Goal: Communication & Community: Answer question/provide support

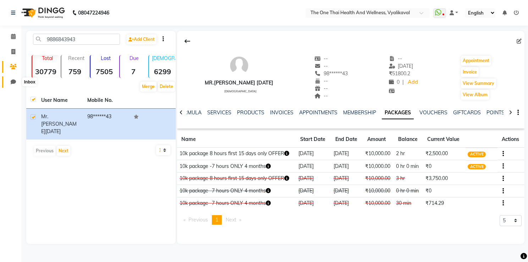
click at [10, 80] on span at bounding box center [13, 82] width 12 height 8
select select "100"
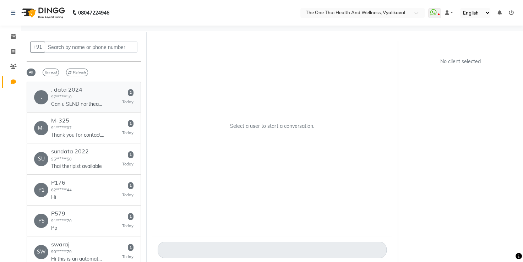
click at [90, 97] on div ". data 2024 97******10 Can u SEND northeast therpist pics" at bounding box center [77, 97] width 53 height 22
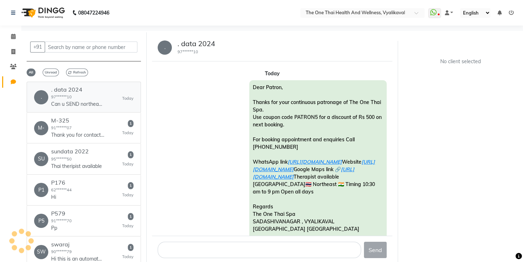
scroll to position [106, 0]
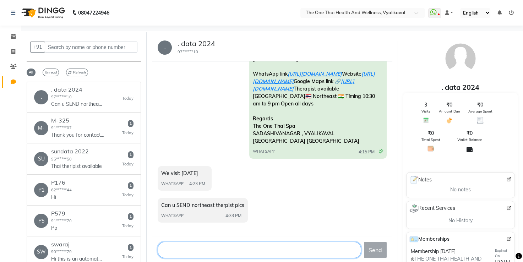
click at [204, 252] on textarea at bounding box center [259, 250] width 203 height 16
type textarea "o"
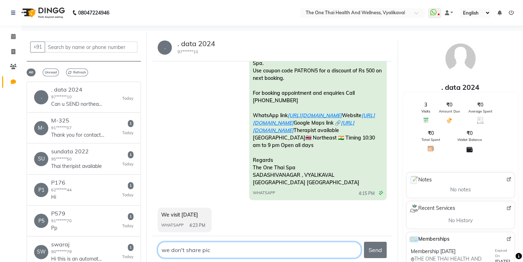
scroll to position [117, 0]
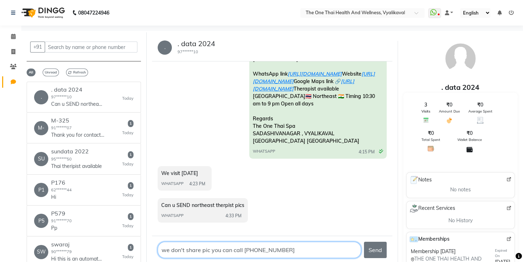
click at [232, 252] on textarea at bounding box center [259, 250] width 203 height 16
click at [236, 253] on textarea at bounding box center [259, 250] width 203 height 16
click at [274, 252] on textarea at bounding box center [259, 250] width 203 height 16
click at [319, 252] on textarea at bounding box center [259, 250] width 203 height 16
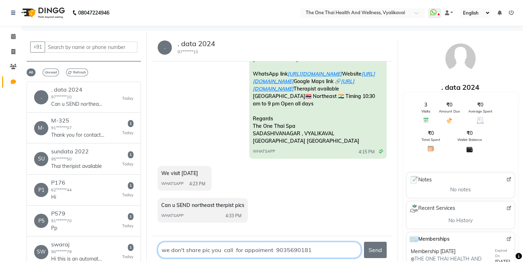
click at [315, 245] on textarea at bounding box center [259, 250] width 203 height 16
click at [325, 252] on textarea at bounding box center [259, 250] width 203 height 16
click at [312, 248] on textarea at bounding box center [259, 250] width 203 height 16
type textarea "we don't share pic sir. call for appoinment 9035690181"
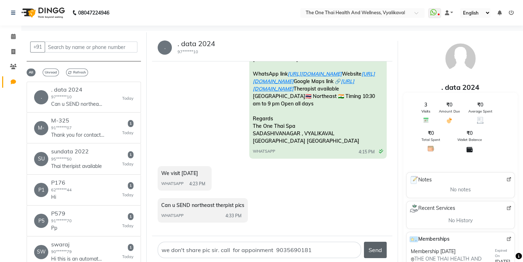
click at [370, 248] on button "Send" at bounding box center [375, 250] width 23 height 16
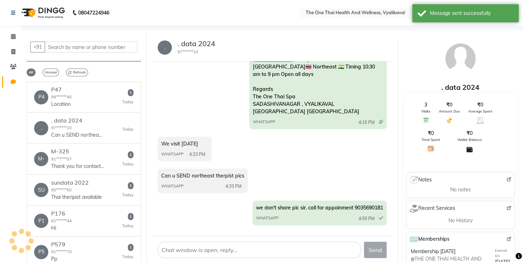
scroll to position [138, 0]
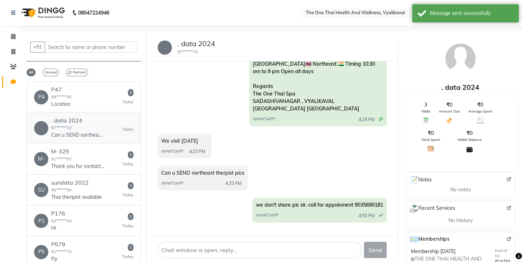
click at [90, 124] on div ". data 2024 97******10 Can u SEND northeast therpist pics" at bounding box center [77, 128] width 53 height 22
click at [77, 117] on h6 ". data 2024" at bounding box center [77, 120] width 53 height 7
click at [81, 90] on div "P4 P47 99******45 Location 1 [DATE]" at bounding box center [83, 97] width 99 height 22
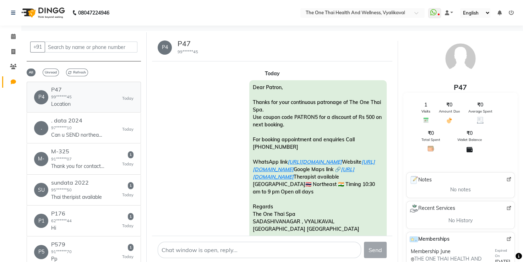
scroll to position [85, 0]
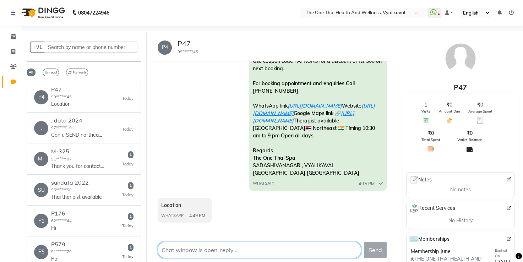
click at [233, 245] on textarea at bounding box center [259, 250] width 203 height 16
type textarea "8"
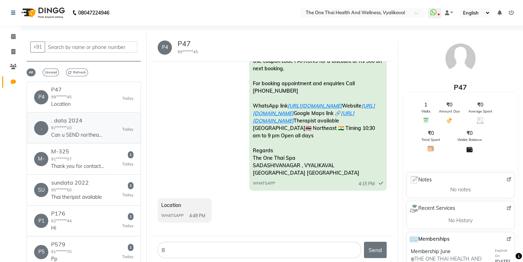
click at [114, 124] on div ". . data 2024 97******10 Can u SEND northeast therpist pics [DATE]" at bounding box center [83, 128] width 99 height 22
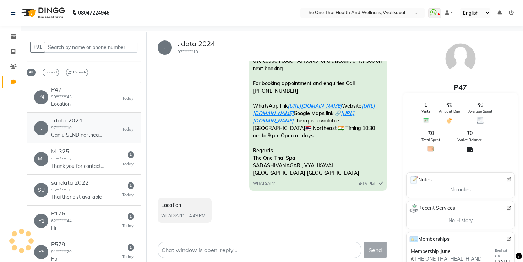
scroll to position [138, 0]
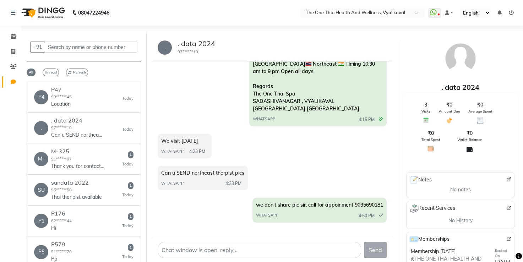
click at [357, 208] on span "we don't share pic sir. call for appoinment 9035690181" at bounding box center [319, 205] width 127 height 6
click at [354, 208] on span "we don't share pic sir. call for appoinment 9035690181" at bounding box center [319, 205] width 127 height 6
click at [353, 208] on span "we don't share pic sir. call for appoinment 9035690181" at bounding box center [319, 205] width 127 height 6
drag, startPoint x: 353, startPoint y: 216, endPoint x: 370, endPoint y: 219, distance: 17.2
click at [370, 208] on span "we don't share pic sir. call for appoinment 9035690181" at bounding box center [319, 205] width 127 height 6
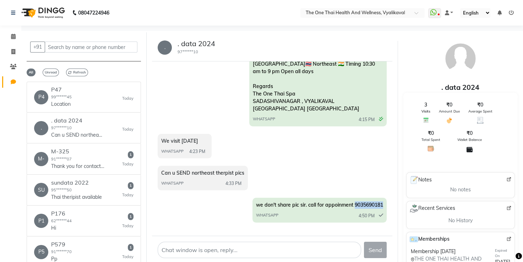
drag, startPoint x: 353, startPoint y: 219, endPoint x: 382, endPoint y: 219, distance: 29.8
click at [382, 208] on span "we don't share pic sir. call for appoinment 9035690181" at bounding box center [319, 205] width 127 height 6
click at [354, 208] on span "we don't share pic sir. call for appoinment 9035690181" at bounding box center [319, 205] width 127 height 6
drag, startPoint x: 352, startPoint y: 217, endPoint x: 388, endPoint y: 220, distance: 35.9
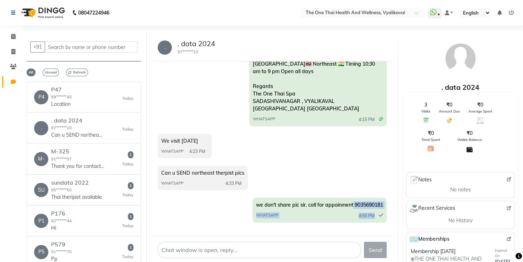
click at [388, 220] on div "[DATE] Dear Patron, Thanks for your continuous patronage of The One Thai Spa. U…" at bounding box center [272, 148] width 240 height 174
drag, startPoint x: 388, startPoint y: 220, endPoint x: 353, endPoint y: 219, distance: 34.4
click at [353, 208] on span "we don't share pic sir. call for appoinment 9035690181" at bounding box center [319, 205] width 127 height 6
drag, startPoint x: 353, startPoint y: 218, endPoint x: 384, endPoint y: 217, distance: 30.9
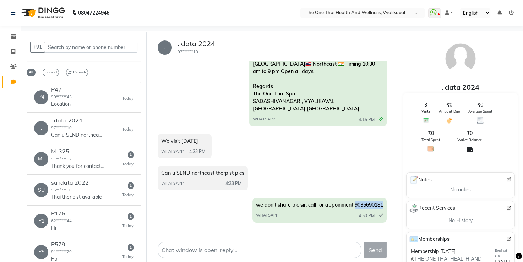
click at [384, 217] on div "we don't share pic sir. call for appoinment 9035690181 WHATSAPP 4:50 PM" at bounding box center [319, 210] width 134 height 25
drag, startPoint x: 354, startPoint y: 217, endPoint x: 384, endPoint y: 218, distance: 29.5
click at [384, 218] on div "we don't share pic sir. call for appoinment 9035690181 WHATSAPP 4:50 PM" at bounding box center [319, 210] width 134 height 25
click at [90, 101] on div "P4 P47 99******45 Location [DATE]" at bounding box center [83, 97] width 99 height 22
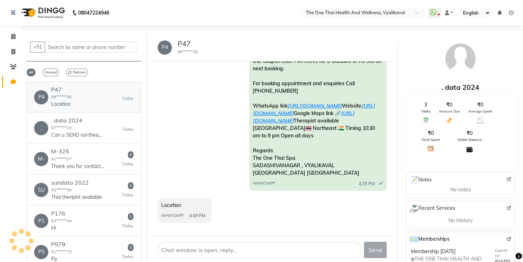
scroll to position [85, 0]
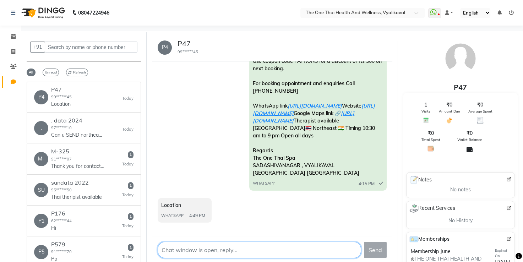
click at [231, 242] on textarea at bounding box center [259, 250] width 203 height 16
click at [209, 247] on textarea at bounding box center [259, 250] width 203 height 16
click at [203, 249] on textarea at bounding box center [259, 250] width 203 height 16
click at [195, 252] on textarea at bounding box center [259, 250] width 203 height 16
click at [209, 250] on textarea at bounding box center [259, 250] width 203 height 16
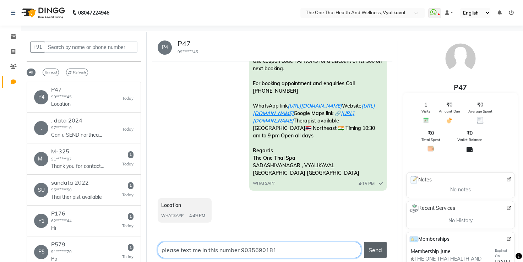
type textarea "please text me in this number 9035690181"
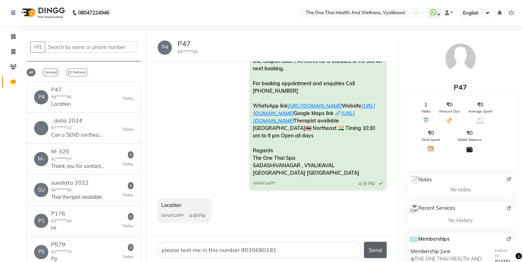
click at [374, 247] on button "Send" at bounding box center [375, 250] width 23 height 16
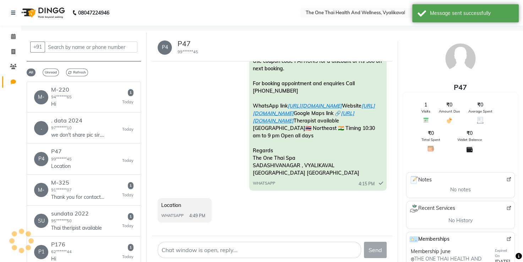
scroll to position [106, 0]
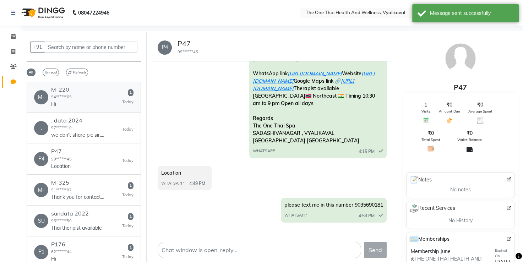
click at [52, 89] on h6 "M-220" at bounding box center [61, 89] width 21 height 7
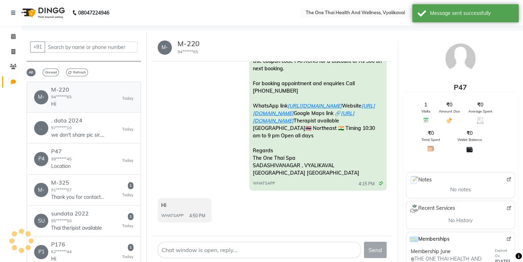
scroll to position [85, 0]
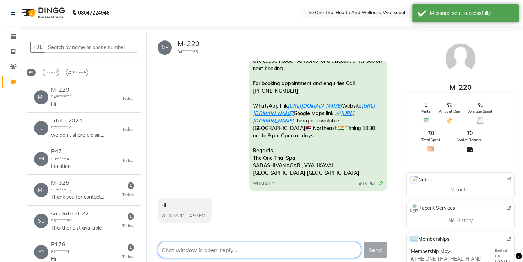
click at [181, 250] on textarea at bounding box center [259, 250] width 203 height 16
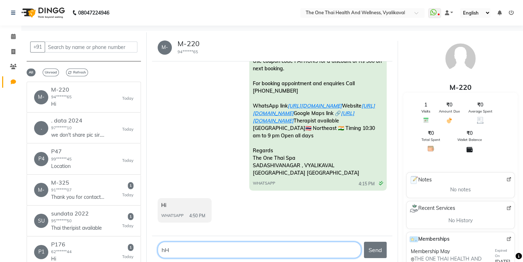
type textarea "h"
type textarea "hi good evening sir any plan for massage"
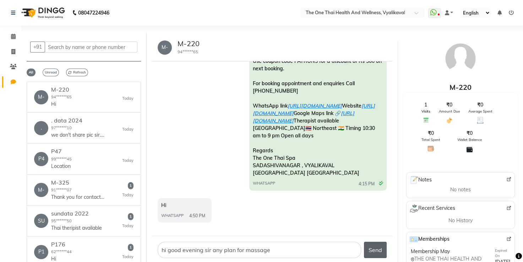
click at [380, 248] on button "Send" at bounding box center [375, 250] width 23 height 16
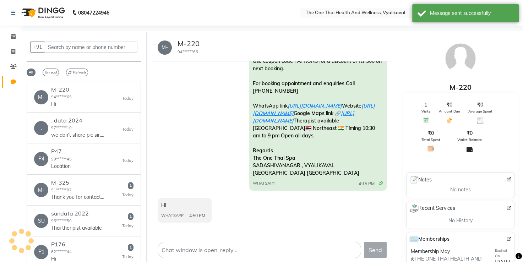
scroll to position [106, 0]
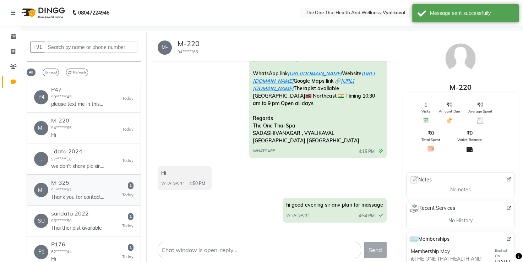
click at [70, 194] on p "Thank you for contacting mdshakeelahmadshekh28! Please let us know how we can h…" at bounding box center [77, 196] width 53 height 7
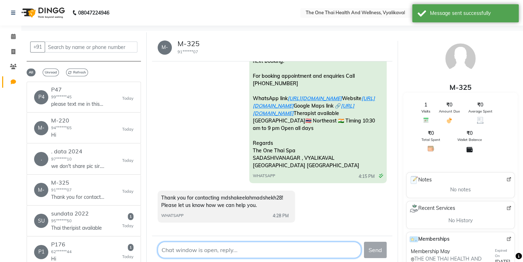
click at [181, 252] on textarea at bounding box center [259, 250] width 203 height 16
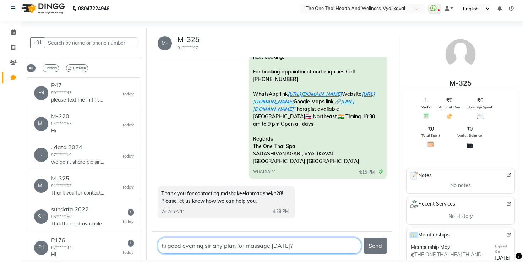
scroll to position [5, 0]
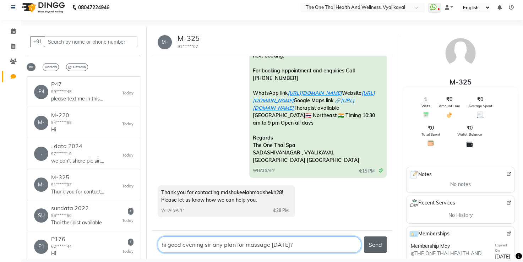
type textarea "hi good evening sir any plan for massage [DATE]?"
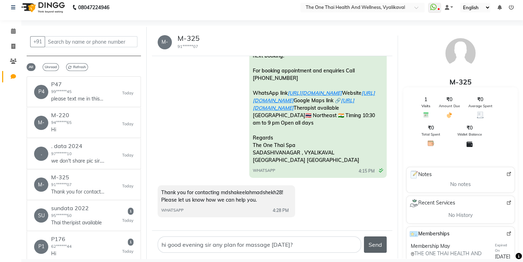
click at [378, 248] on button "Send" at bounding box center [375, 244] width 23 height 16
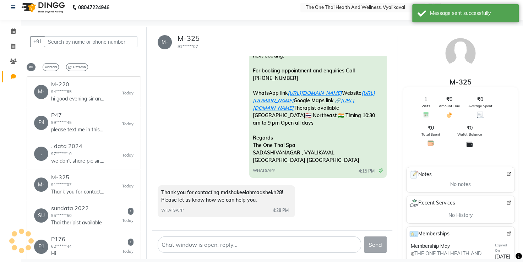
scroll to position [114, 0]
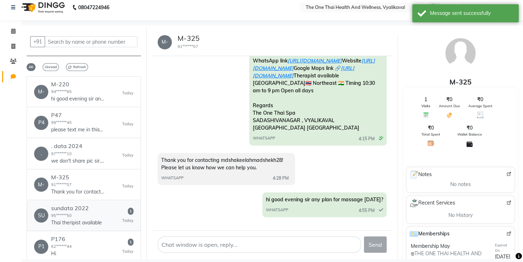
click at [51, 213] on small "95******50" at bounding box center [61, 215] width 21 height 5
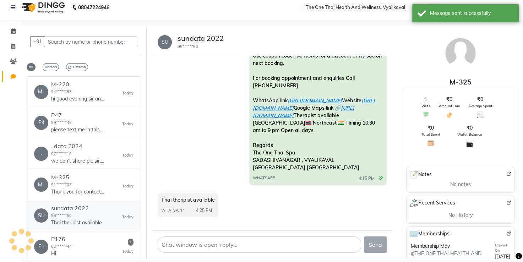
scroll to position [85, 0]
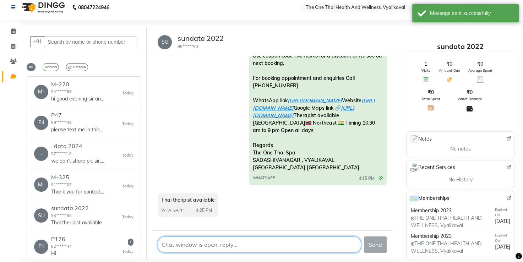
click at [184, 242] on textarea at bounding box center [259, 244] width 203 height 16
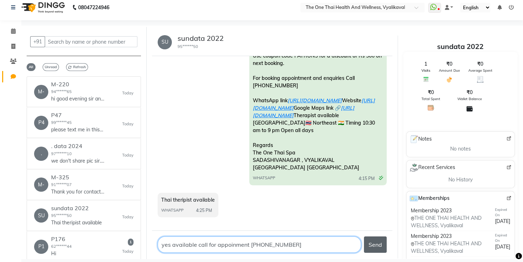
type textarea "yes available call for appoinment [PHONE_NUMBER]"
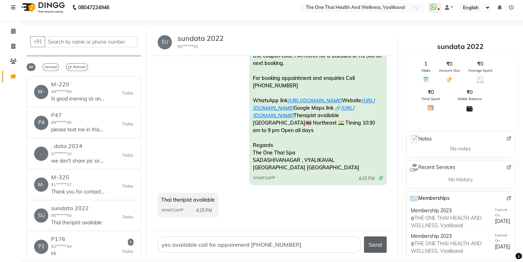
click at [372, 243] on button "Send" at bounding box center [375, 244] width 23 height 16
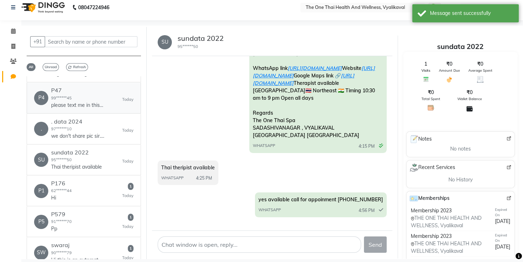
scroll to position [35, 0]
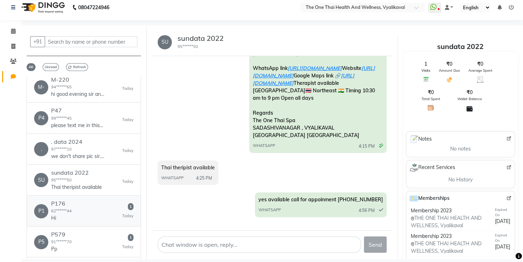
click at [55, 212] on small "62******44" at bounding box center [61, 210] width 21 height 5
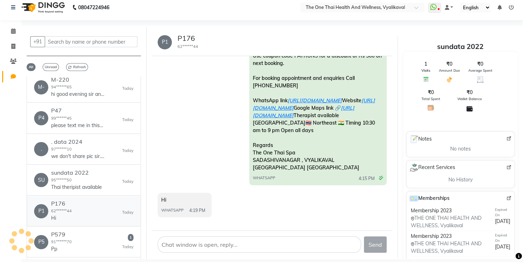
scroll to position [85, 0]
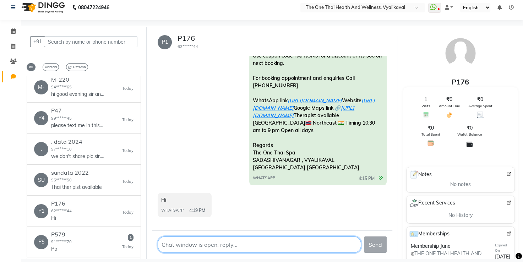
click at [182, 243] on textarea at bounding box center [259, 244] width 203 height 16
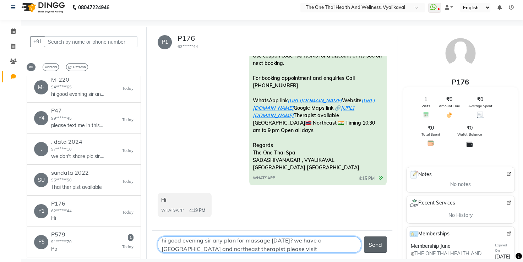
type textarea "hi good evening sir any plan for massage [DATE]? we have a [GEOGRAPHIC_DATA] an…"
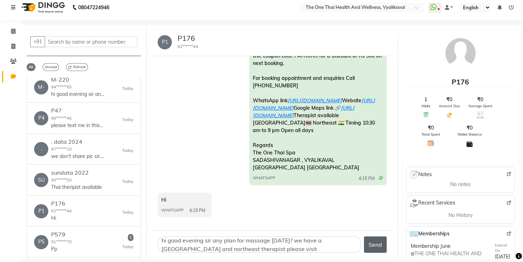
click at [373, 237] on button "Send" at bounding box center [375, 244] width 23 height 16
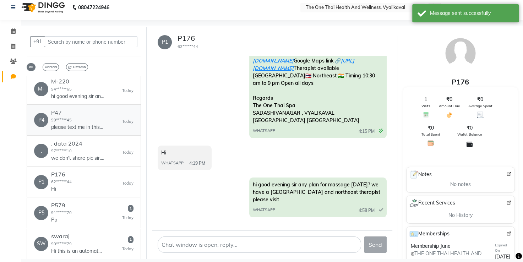
scroll to position [71, 0]
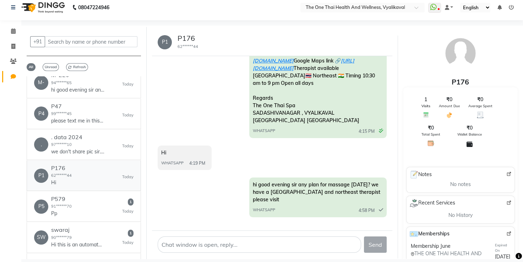
click at [71, 177] on div "P176 62******44 Hi" at bounding box center [61, 176] width 21 height 22
click at [76, 176] on div "P1 P176 62******44 Hi [DATE]" at bounding box center [83, 176] width 99 height 22
click at [76, 177] on div "P1 P176 62******44 Hi [DATE]" at bounding box center [83, 176] width 99 height 22
click at [61, 146] on small "97******10" at bounding box center [61, 144] width 21 height 5
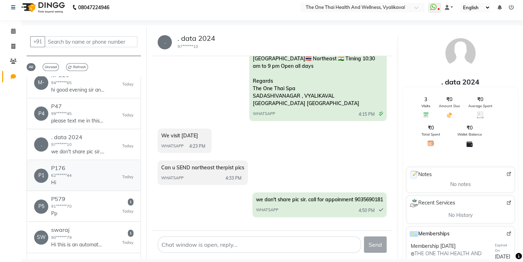
click at [65, 172] on div "P176 62******44 Hi" at bounding box center [61, 176] width 21 height 22
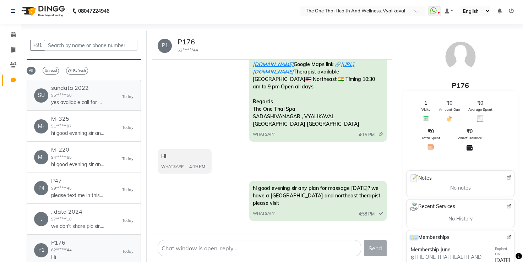
scroll to position [0, 0]
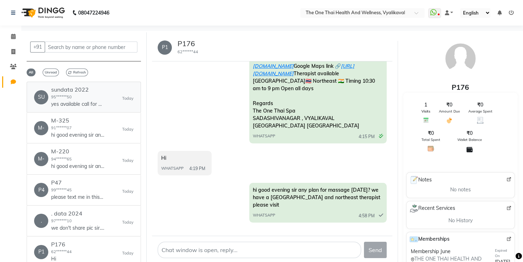
click at [58, 90] on h6 "sundata 2022" at bounding box center [77, 89] width 53 height 7
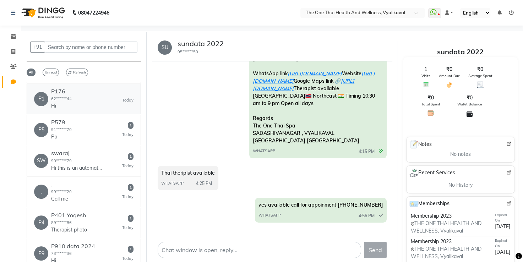
scroll to position [106, 0]
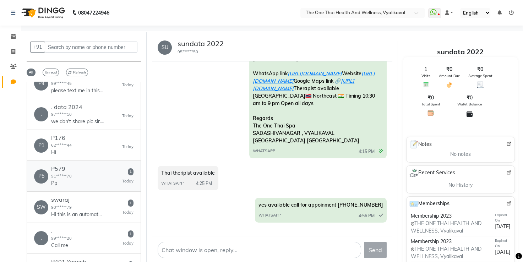
click at [72, 176] on div "P5 P579 91******70 Pp 1 [DATE]" at bounding box center [83, 176] width 99 height 22
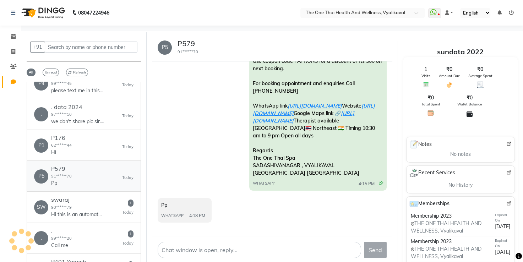
scroll to position [85, 0]
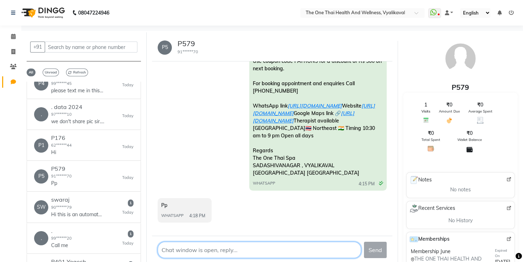
click at [182, 258] on textarea at bounding box center [259, 250] width 203 height 16
type textarea "hi good evening sir?"
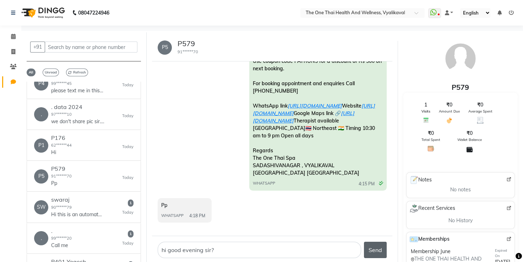
click at [380, 251] on button "Send" at bounding box center [375, 250] width 23 height 16
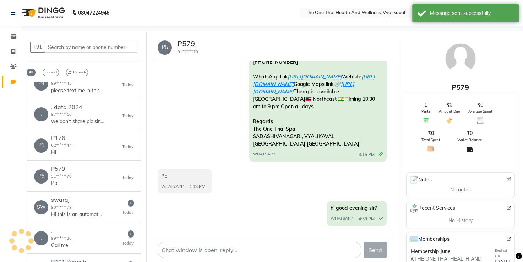
scroll to position [106, 0]
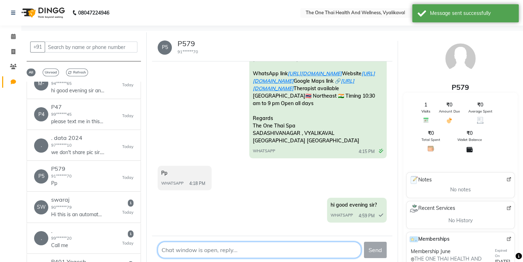
click at [249, 254] on textarea at bounding box center [259, 250] width 203 height 16
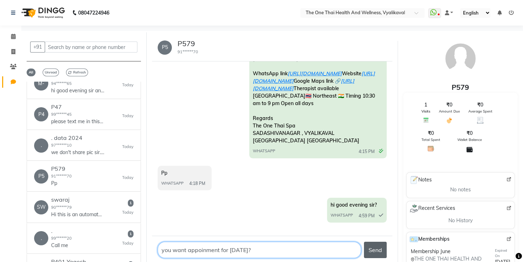
type textarea "you want appoinment for [DATE]?"
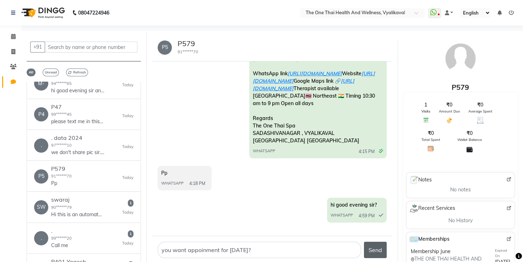
click at [377, 249] on button "Send" at bounding box center [375, 250] width 23 height 16
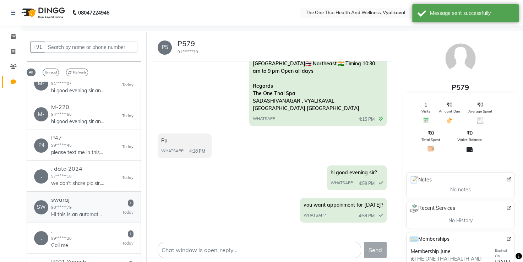
scroll to position [177, 0]
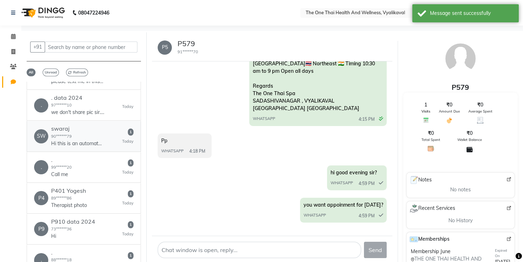
click at [91, 131] on div "swaraj 90******79 ‎Hi this is an automated message : Thank you for your message…" at bounding box center [77, 136] width 53 height 22
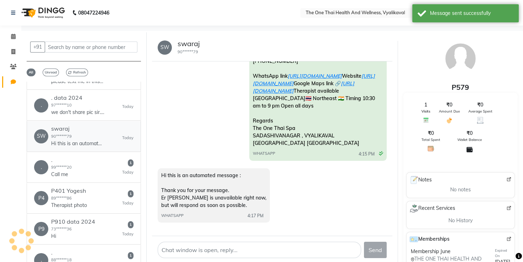
scroll to position [115, 0]
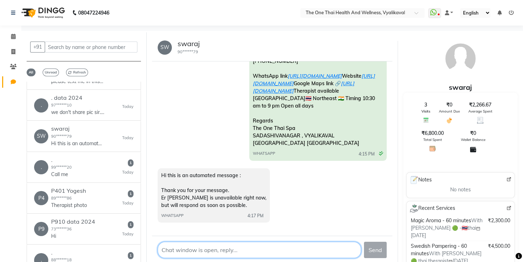
click at [180, 254] on textarea at bounding box center [259, 250] width 203 height 16
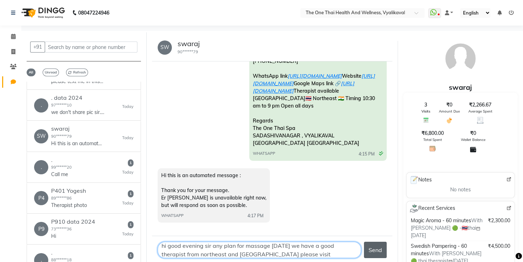
type textarea "hi good evening sir any plan for massage [DATE] we have a good therapist from n…"
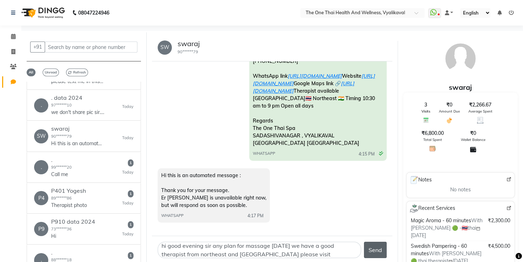
click at [369, 252] on button "Send" at bounding box center [375, 250] width 23 height 16
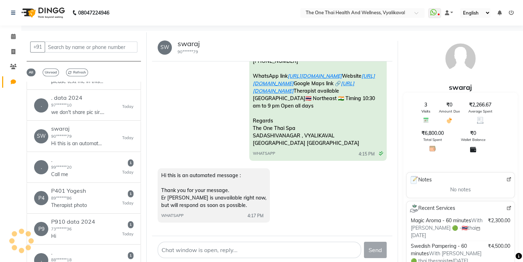
scroll to position [151, 0]
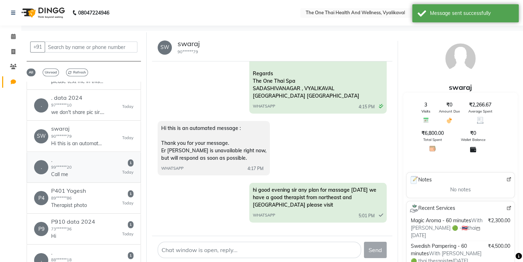
click at [65, 171] on p "Call me" at bounding box center [61, 174] width 21 height 7
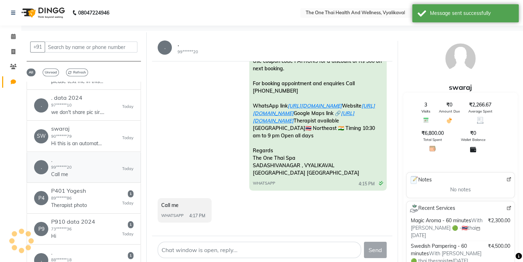
scroll to position [85, 0]
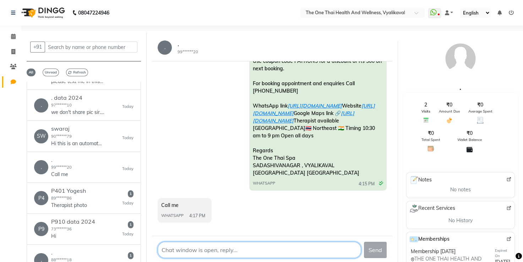
click at [216, 254] on textarea at bounding box center [259, 250] width 203 height 16
click at [170, 252] on textarea at bounding box center [259, 250] width 203 height 16
click at [160, 252] on textarea at bounding box center [259, 250] width 203 height 16
type textarea "call for appoinment [PHONE_NUMBER]"
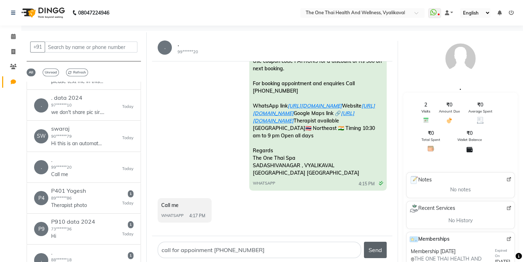
click at [380, 249] on button "Send" at bounding box center [375, 250] width 23 height 16
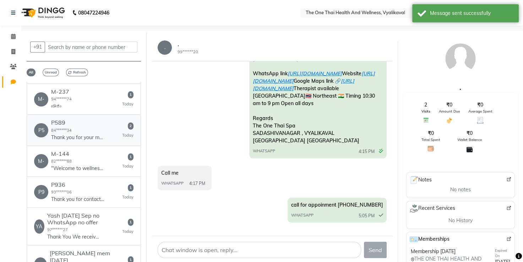
scroll to position [426, 0]
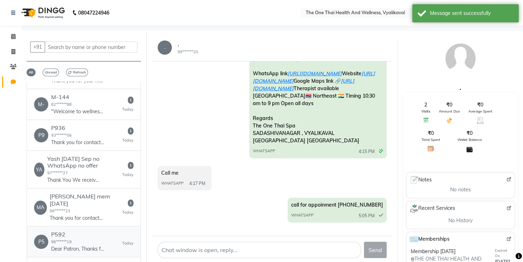
click at [81, 233] on div "P592 96******19 Dear [PERSON_NAME], Thanks for your continuous patronage of The…" at bounding box center [77, 242] width 53 height 22
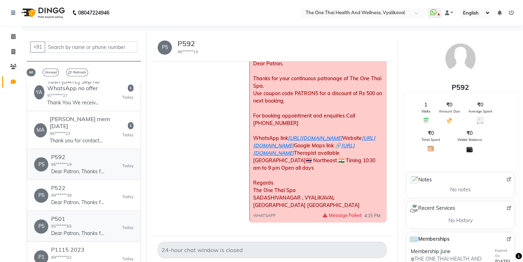
scroll to position [497, 0]
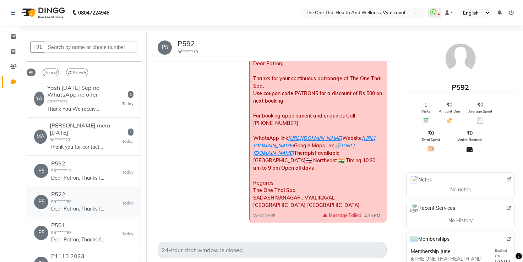
click at [92, 191] on h6 "P522" at bounding box center [77, 194] width 53 height 7
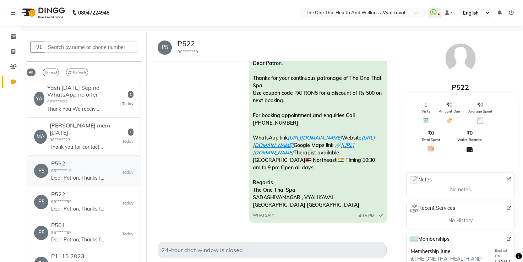
click at [99, 174] on p "Dear Patron, Thanks for your continuous patronage of The One Thai Spa. Use coup…" at bounding box center [77, 177] width 53 height 7
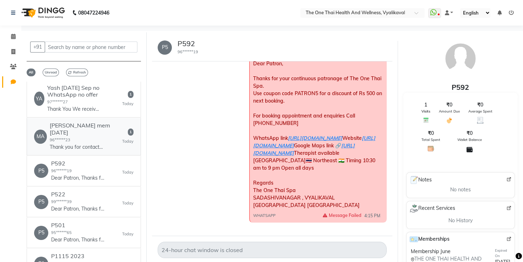
click at [109, 122] on div "MA manohal mem [DATE] 96******23 Thank you for contacting Ganapathi hardware an…" at bounding box center [83, 136] width 99 height 28
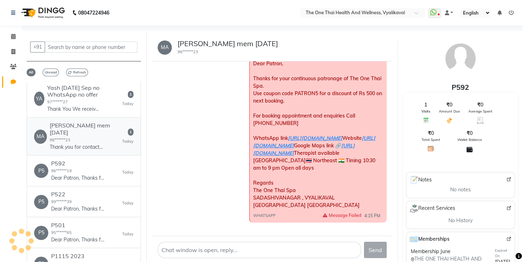
scroll to position [146, 0]
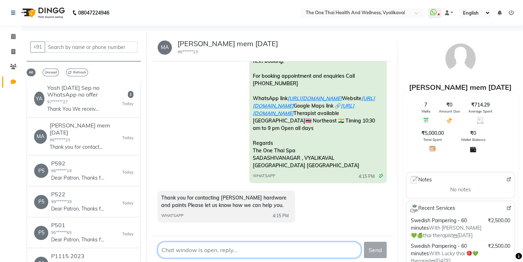
click at [257, 243] on textarea at bounding box center [259, 250] width 203 height 16
type textarea "hi good evening sir"
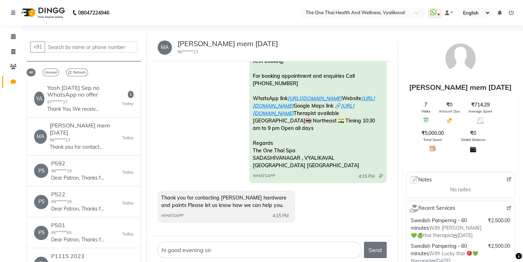
click at [373, 250] on button "Send" at bounding box center [375, 250] width 23 height 16
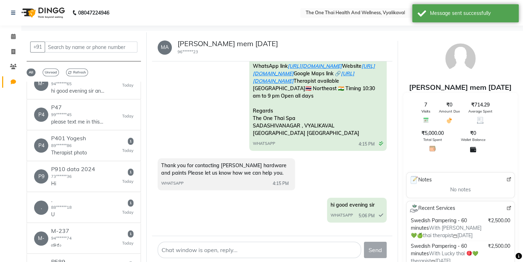
scroll to position [213, 0]
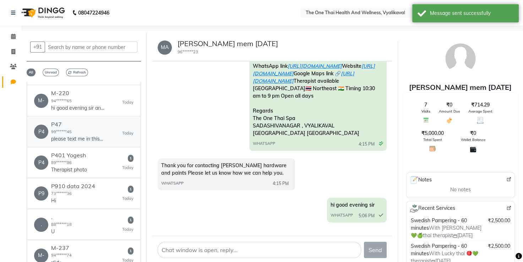
click at [78, 133] on div "P47 99******45 please text me in this number 9035690181" at bounding box center [77, 132] width 53 height 22
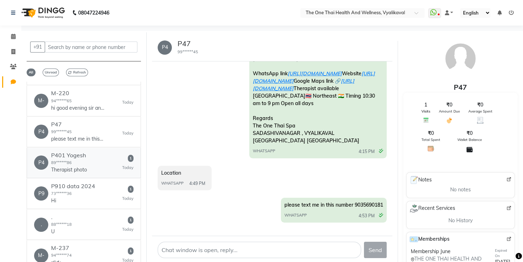
click at [79, 164] on div "P401 Yogesh 89******86 Therapist photo" at bounding box center [69, 163] width 36 height 22
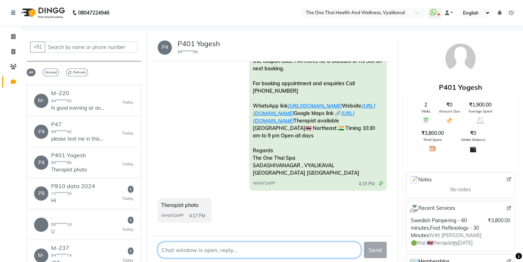
click at [183, 249] on textarea at bounding box center [259, 250] width 203 height 16
type textarea "call for appoinment [PHONE_NUMBER]"
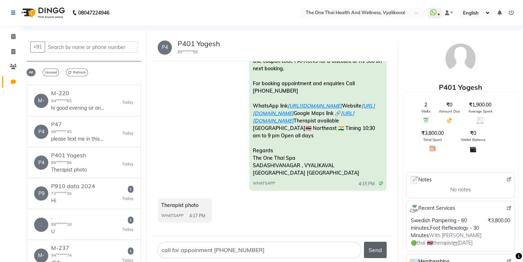
click at [380, 254] on button "Send" at bounding box center [375, 250] width 23 height 16
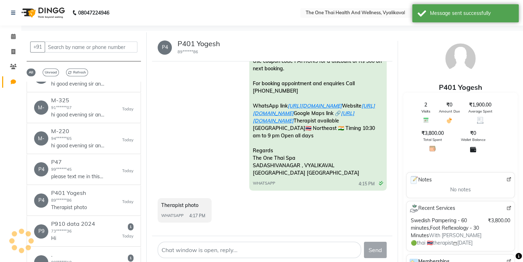
scroll to position [106, 0]
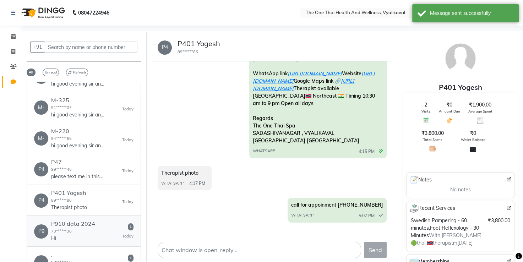
click at [67, 228] on small "73******36" at bounding box center [61, 230] width 21 height 5
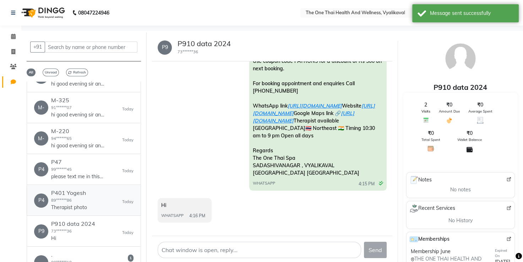
click at [89, 189] on div "P4 P401 Yogesh 89******86 Therapist photo [DATE]" at bounding box center [83, 200] width 99 height 22
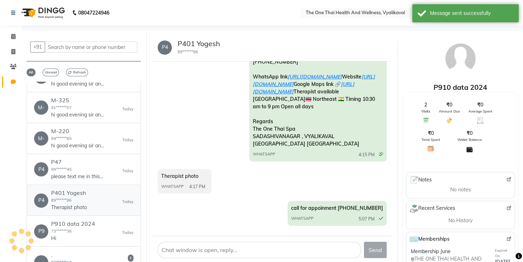
scroll to position [106, 0]
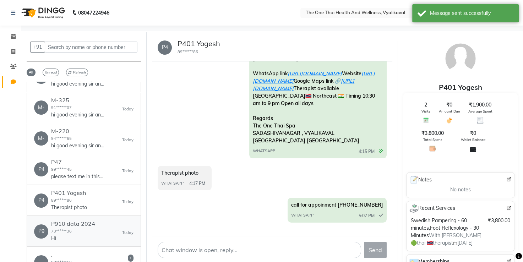
click at [92, 235] on p "Hi" at bounding box center [73, 238] width 44 height 7
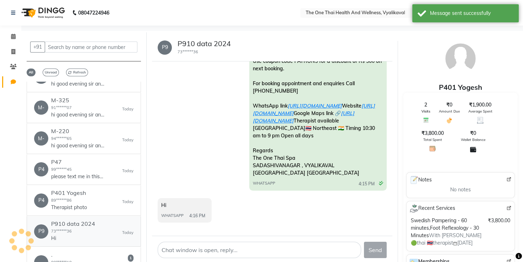
scroll to position [85, 0]
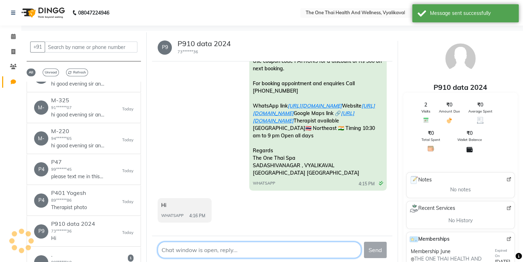
click at [185, 255] on textarea at bounding box center [259, 250] width 203 height 16
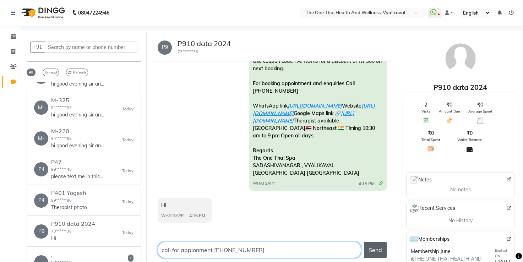
type textarea "call for appionment [PHONE_NUMBER]"
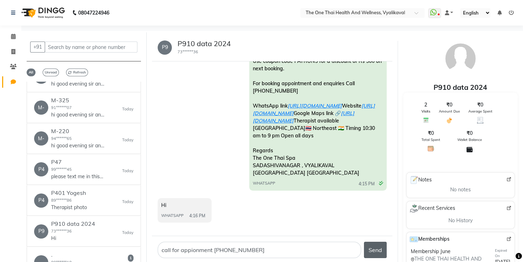
click at [375, 252] on button "Send" at bounding box center [375, 250] width 23 height 16
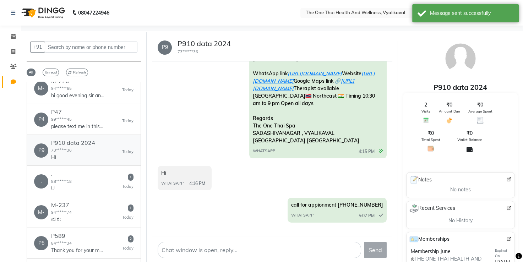
scroll to position [319, 0]
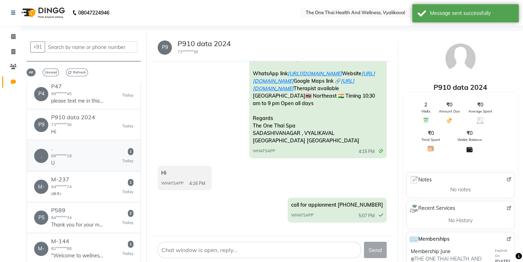
click at [77, 153] on div ". . 88******18 U 1 [DATE]" at bounding box center [83, 156] width 99 height 22
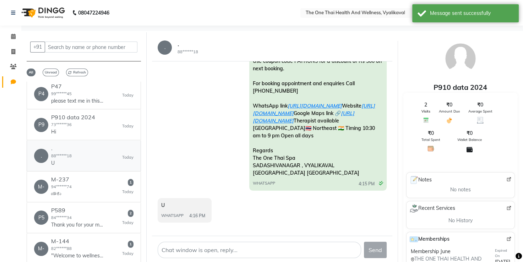
scroll to position [85, 0]
click at [54, 184] on small "94******74" at bounding box center [61, 186] width 21 height 5
click at [62, 207] on div "P589 84******34 Thank you for your message. We're unavailable right now, but wi…" at bounding box center [77, 218] width 53 height 22
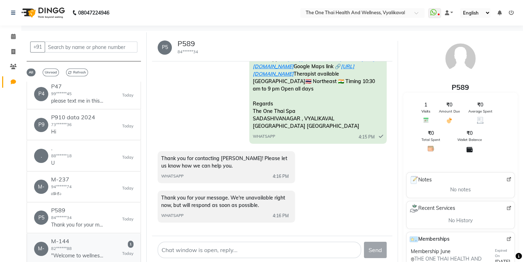
click at [90, 240] on div "M-144 82******88 "Welcome to wellness ! 🌿 Let us help you on your journey to ho…" at bounding box center [77, 249] width 53 height 22
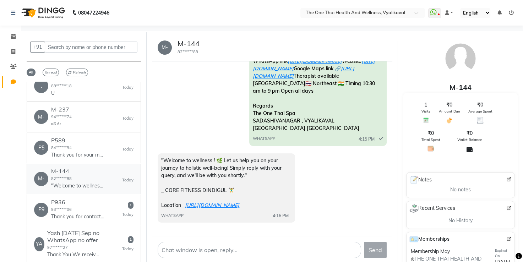
scroll to position [390, 0]
click at [93, 139] on div "P589 84******34 Thank you for your message. We're unavailable right now, but wi…" at bounding box center [77, 147] width 53 height 22
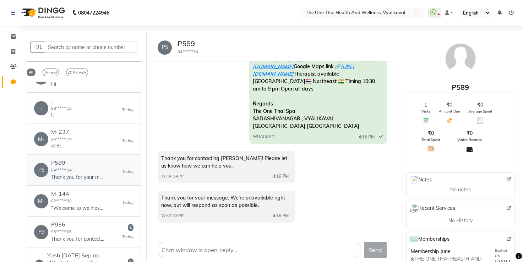
scroll to position [355, 0]
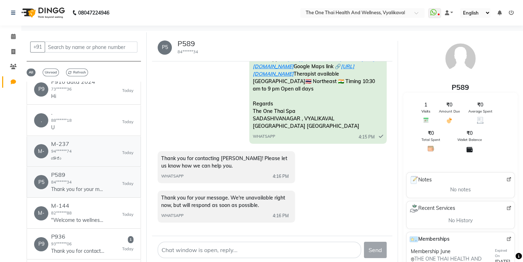
click at [93, 140] on div "M- M-237 94******74 ಯಾರು [DATE]" at bounding box center [83, 151] width 99 height 22
click at [67, 118] on small "88******18" at bounding box center [61, 120] width 21 height 5
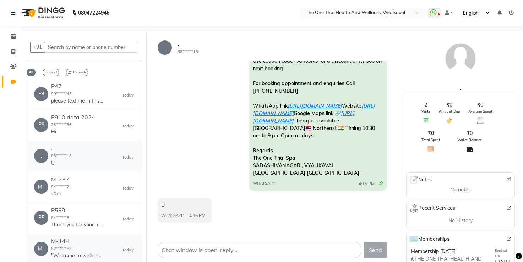
scroll to position [461, 0]
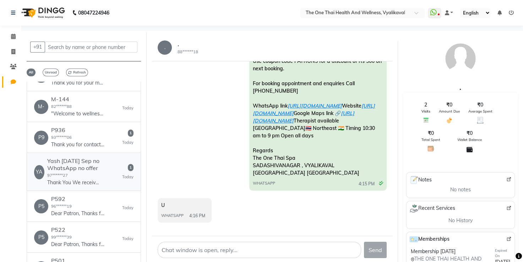
click at [73, 170] on div "Yash [DATE] Sep no WhatsApp no offer 97******27 Thank You We received your mess…" at bounding box center [84, 172] width 75 height 28
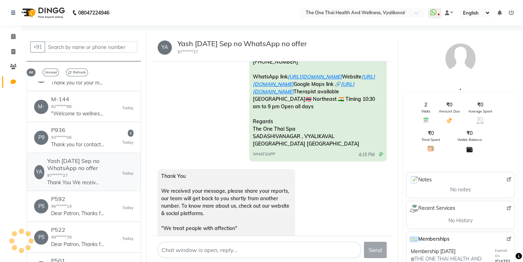
scroll to position [200, 0]
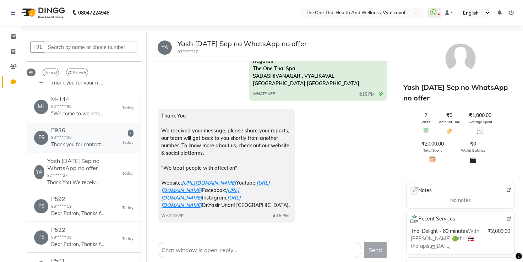
click at [70, 141] on p "Thank you for contacting Hello! Please let us know how we can help you." at bounding box center [77, 144] width 53 height 7
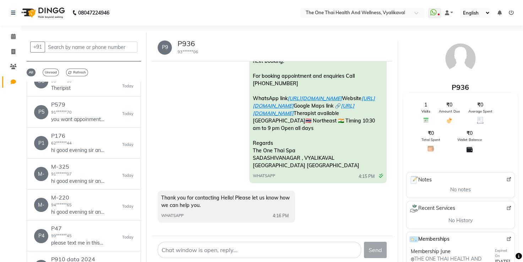
scroll to position [0, 0]
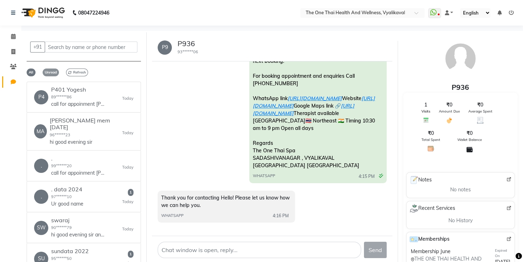
click at [53, 70] on span "Unread" at bounding box center [51, 72] width 16 height 8
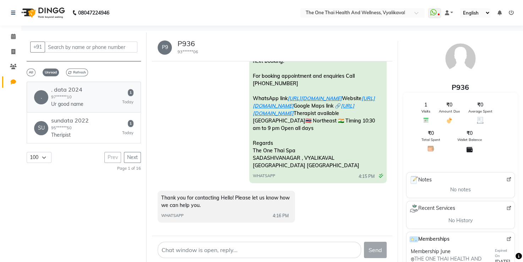
click at [56, 99] on small "97******10" at bounding box center [61, 96] width 21 height 5
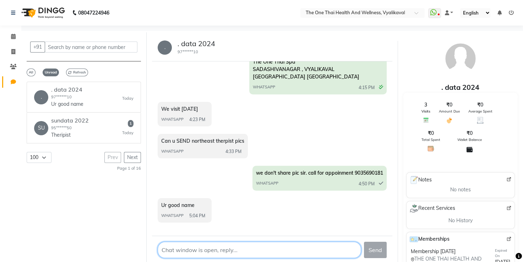
click at [200, 257] on textarea at bounding box center [259, 250] width 203 height 16
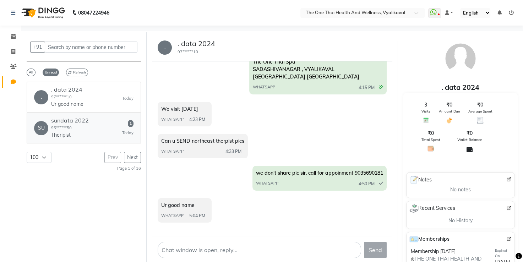
click at [65, 122] on h6 "sundata 2022" at bounding box center [70, 120] width 38 height 7
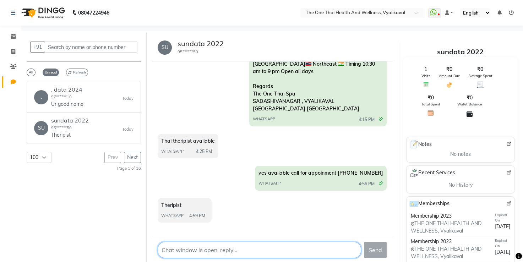
click at [193, 248] on textarea at bounding box center [259, 250] width 203 height 16
type textarea "thailand and northeast"
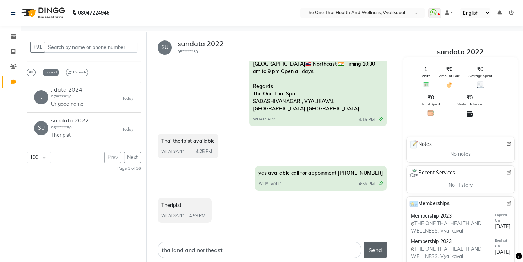
click at [377, 244] on button "Send" at bounding box center [375, 250] width 23 height 16
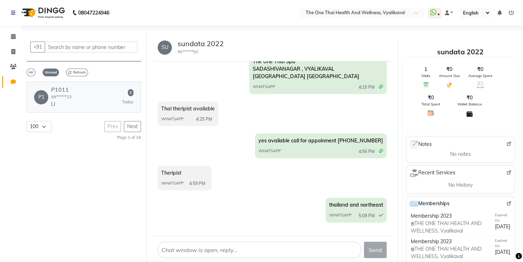
click at [51, 100] on div "P1 P1011 99******23 Ll" at bounding box center [53, 97] width 38 height 22
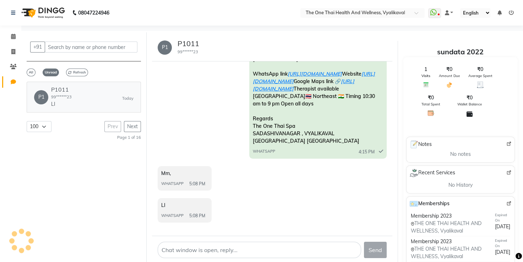
scroll to position [117, 0]
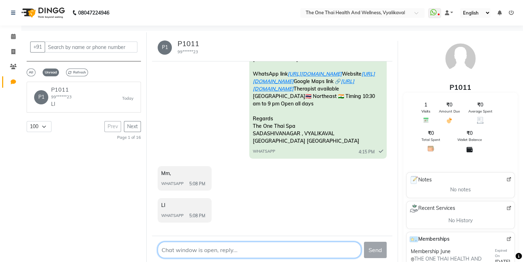
click at [182, 255] on textarea at bounding box center [259, 250] width 203 height 16
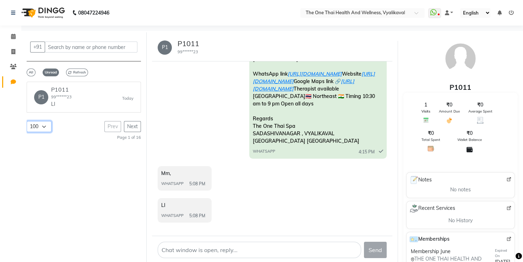
click at [43, 127] on select "50 100 150 200" at bounding box center [39, 126] width 25 height 11
click at [32, 72] on span "All" at bounding box center [31, 72] width 9 height 8
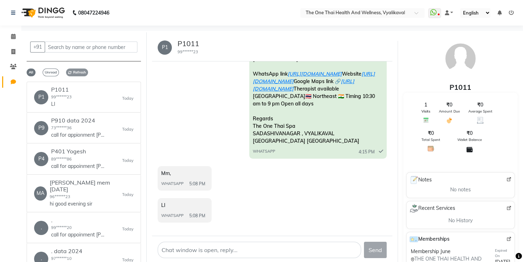
click at [78, 73] on span "Refresh" at bounding box center [77, 72] width 22 height 8
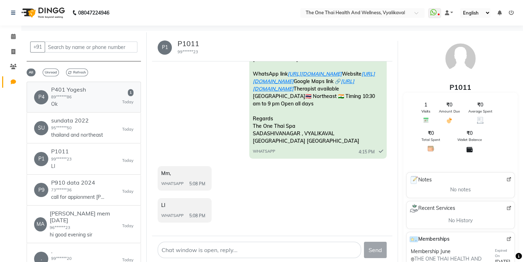
click at [53, 94] on small "89******86" at bounding box center [61, 96] width 21 height 5
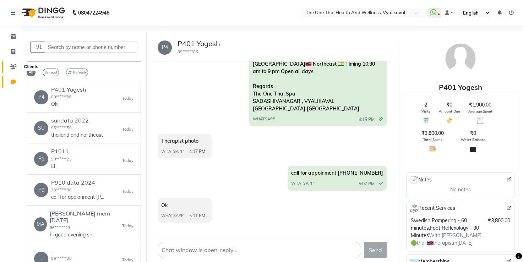
click at [13, 66] on icon at bounding box center [13, 66] width 7 height 5
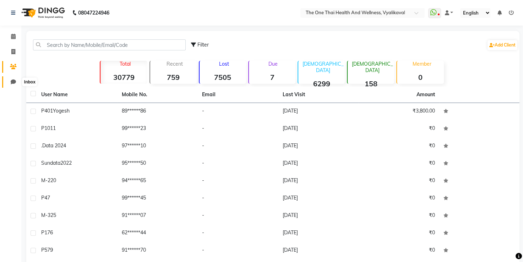
click at [12, 80] on icon at bounding box center [13, 81] width 5 height 5
select select "100"
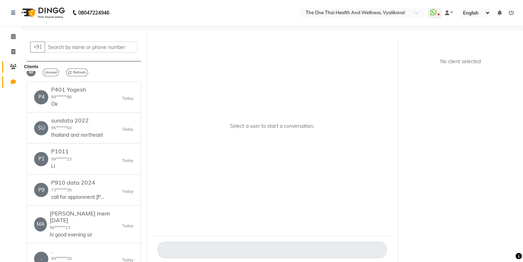
click at [15, 66] on icon at bounding box center [13, 66] width 7 height 5
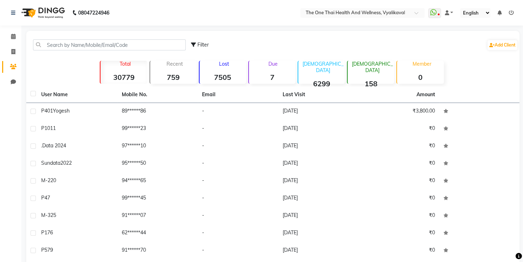
click at [371, 79] on strong "158" at bounding box center [370, 83] width 46 height 9
click at [367, 79] on strong "158" at bounding box center [370, 83] width 46 height 9
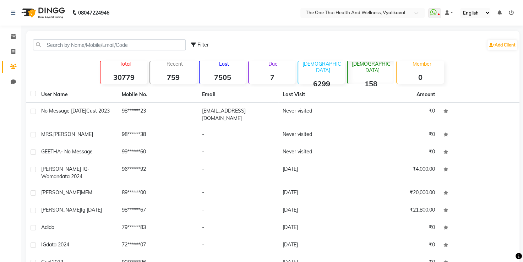
click at [367, 79] on strong "158" at bounding box center [370, 83] width 46 height 9
click at [366, 79] on strong "158" at bounding box center [370, 83] width 46 height 9
click at [365, 79] on strong "158" at bounding box center [370, 83] width 46 height 9
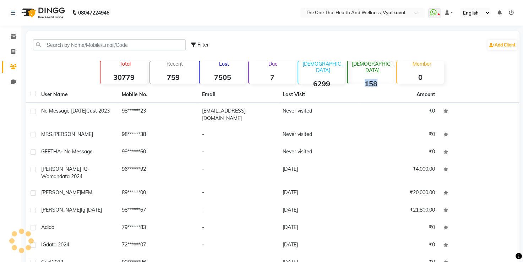
click at [365, 79] on strong "158" at bounding box center [370, 83] width 46 height 9
click at [303, 71] on div "[DEMOGRAPHIC_DATA] 6299" at bounding box center [320, 72] width 47 height 23
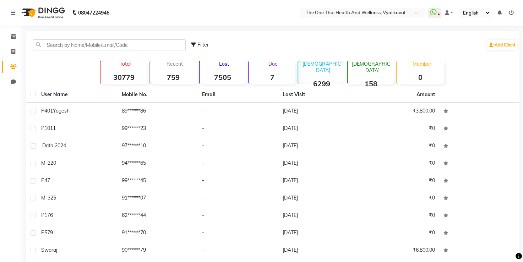
click at [273, 76] on strong "7" at bounding box center [272, 77] width 46 height 9
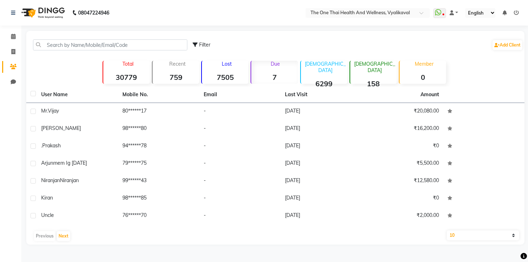
click at [227, 76] on strong "7505" at bounding box center [225, 77] width 46 height 9
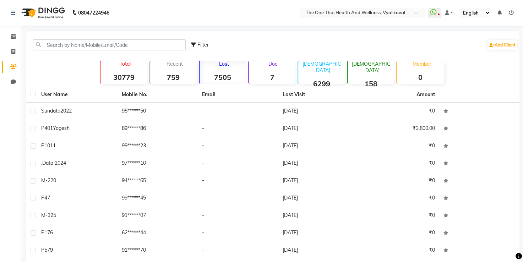
click at [426, 73] on strong "0" at bounding box center [420, 77] width 46 height 9
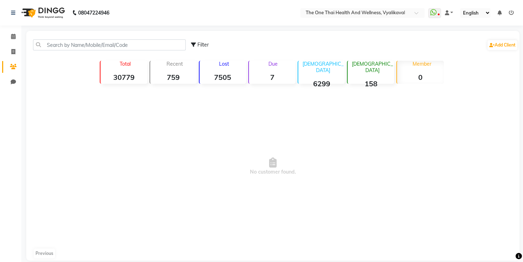
click at [181, 77] on strong "759" at bounding box center [173, 77] width 46 height 9
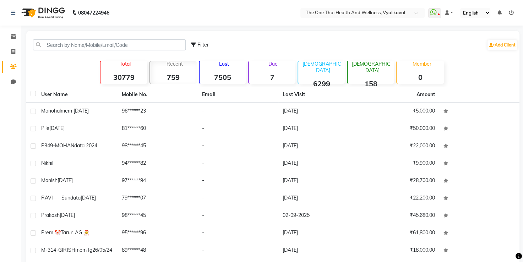
click at [123, 66] on p "Total" at bounding box center [125, 64] width 44 height 6
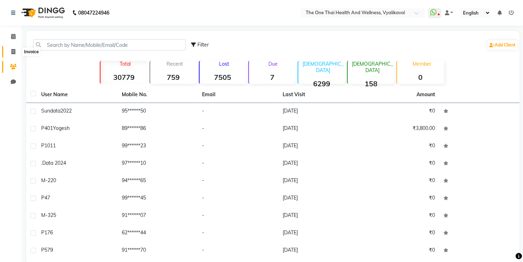
click at [11, 53] on icon at bounding box center [13, 51] width 4 height 5
select select "service"
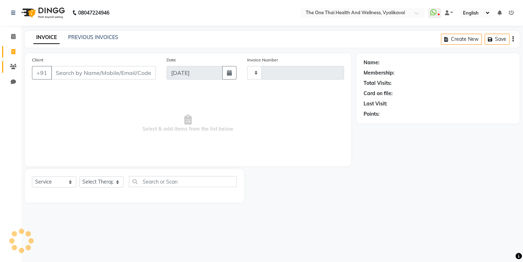
type input "2219"
select select "5972"
click at [11, 62] on link "Clients" at bounding box center [10, 67] width 17 height 12
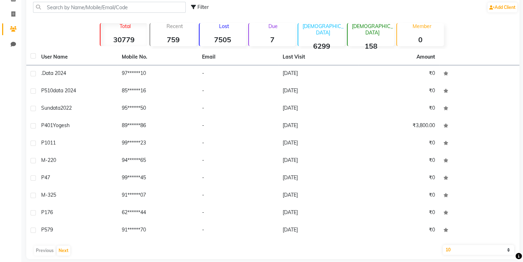
scroll to position [45, 0]
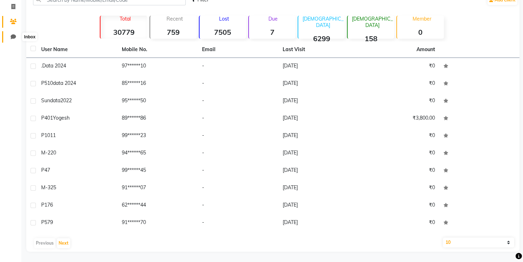
click at [13, 37] on icon at bounding box center [13, 36] width 5 height 5
select select "100"
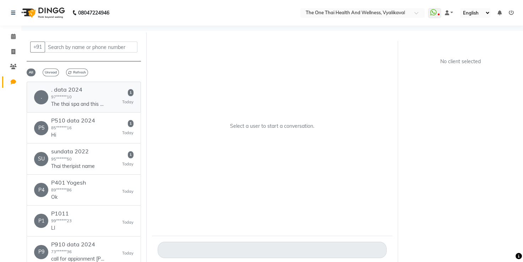
click at [89, 96] on div ". data 2024 97******10 The thai spa and this one r same" at bounding box center [77, 97] width 53 height 22
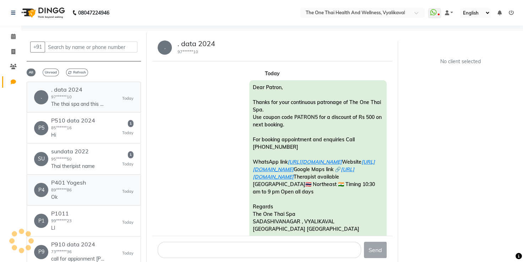
scroll to position [202, 0]
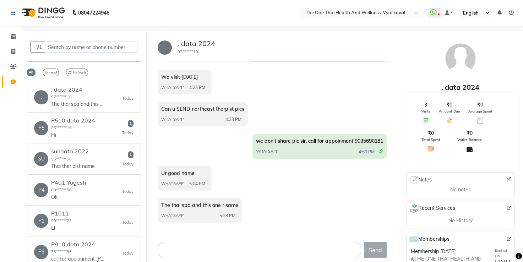
click at [508, 180] on img at bounding box center [508, 179] width 5 height 5
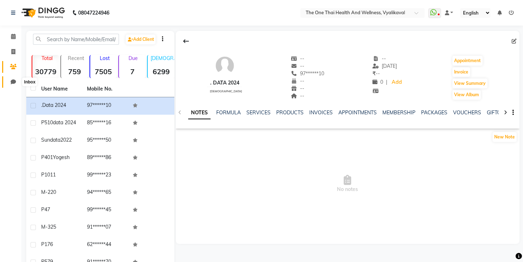
click at [14, 82] on icon at bounding box center [13, 81] width 5 height 5
select select "100"
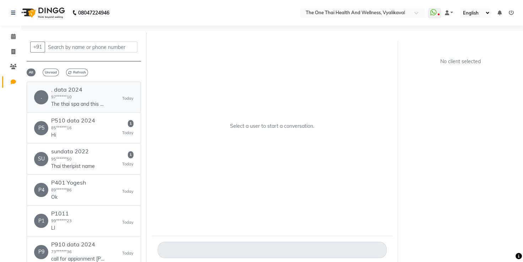
click at [91, 91] on h6 ". data 2024" at bounding box center [77, 89] width 53 height 7
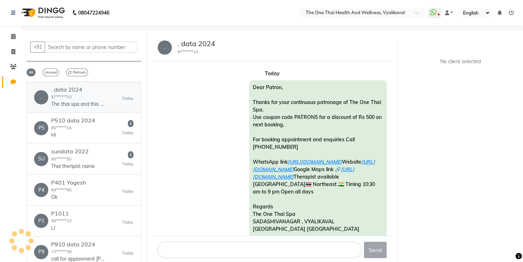
scroll to position [202, 0]
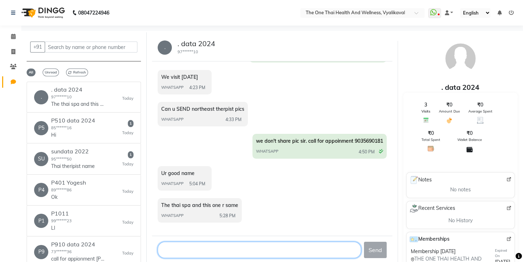
click at [197, 249] on textarea at bounding box center [259, 250] width 203 height 16
type textarea "yes sir same only"
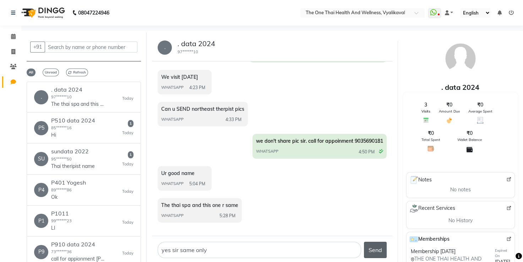
click at [379, 252] on button "Send" at bounding box center [375, 250] width 23 height 16
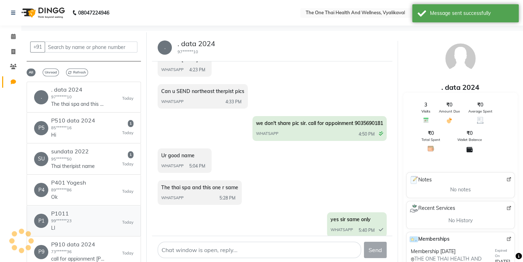
scroll to position [234, 0]
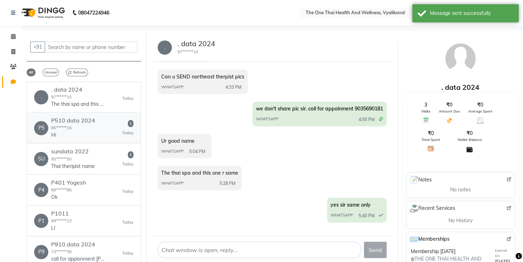
click at [98, 117] on div "P5 P510 data 2024 85******16 Hi 1 Today" at bounding box center [83, 128] width 99 height 22
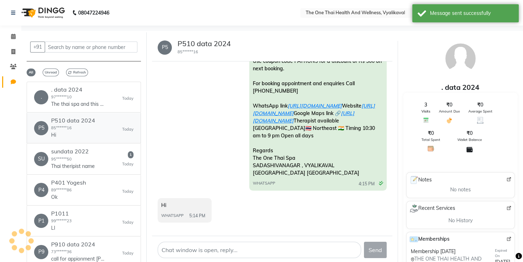
scroll to position [85, 0]
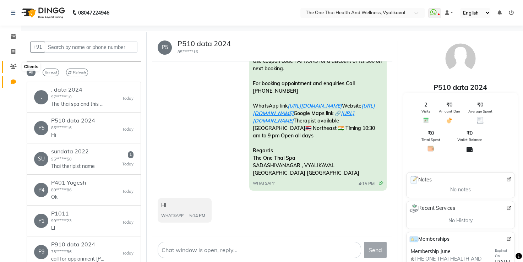
click at [11, 63] on span at bounding box center [13, 67] width 12 height 8
